Goal: Transaction & Acquisition: Purchase product/service

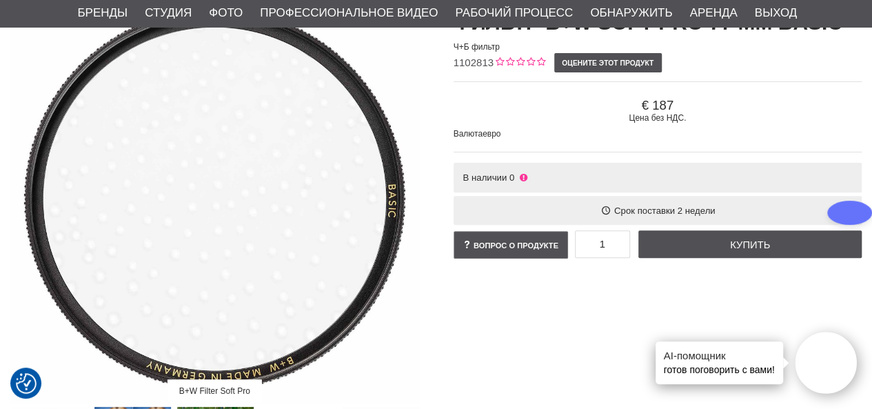
scroll to position [176, 0]
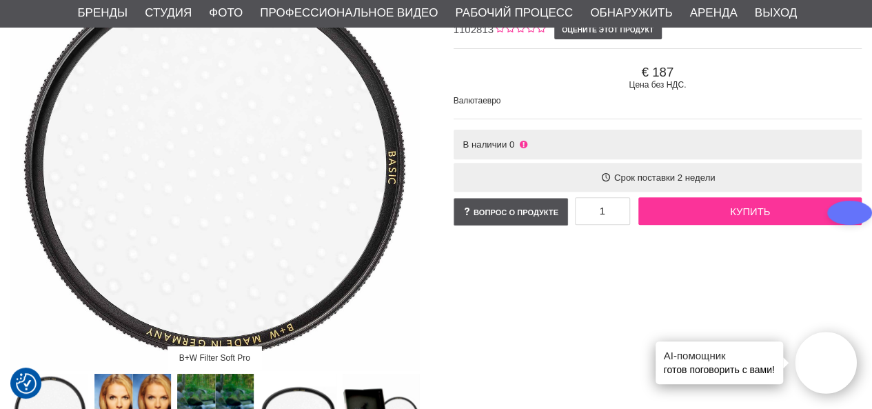
click at [752, 210] on font "Купить" at bounding box center [750, 211] width 40 height 11
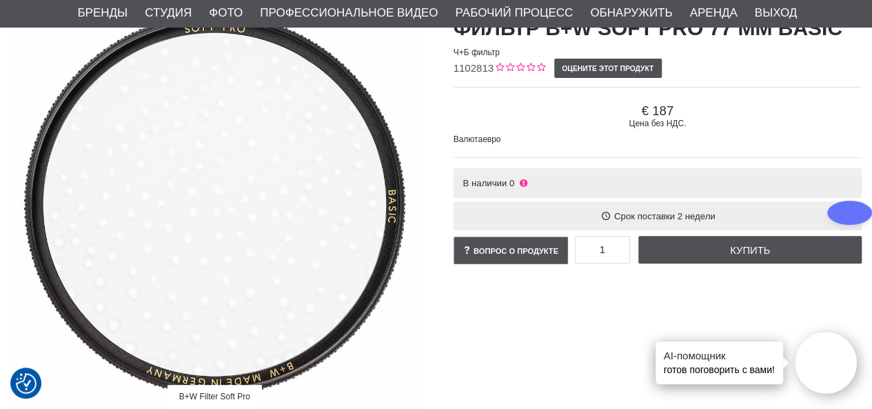
scroll to position [195, 0]
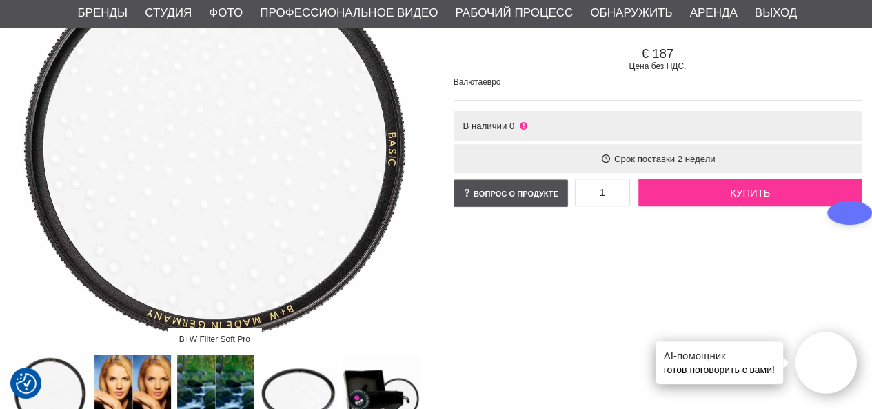
click at [751, 192] on font "Купить" at bounding box center [750, 192] width 40 height 11
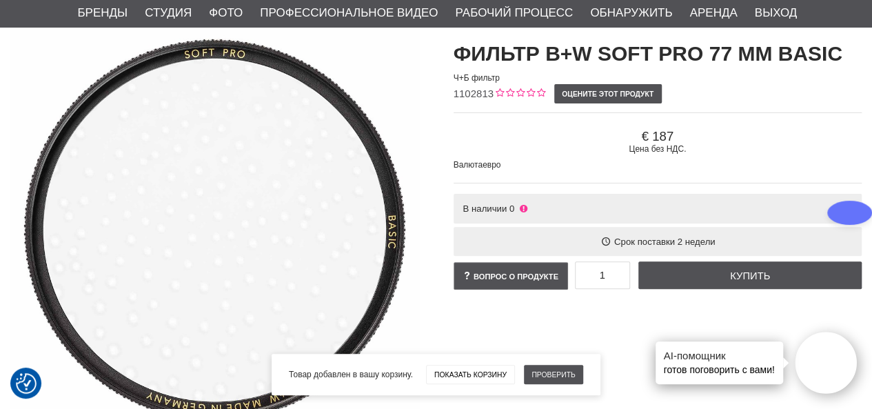
scroll to position [152, 0]
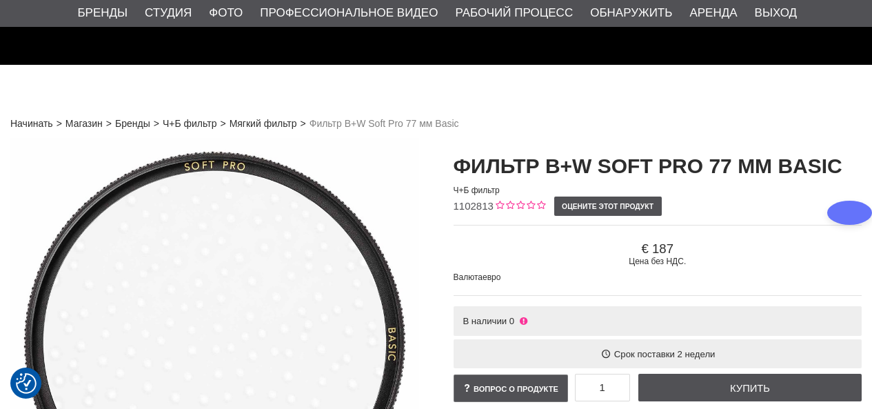
scroll to position [176, 0]
